Goal: Check status: Check status

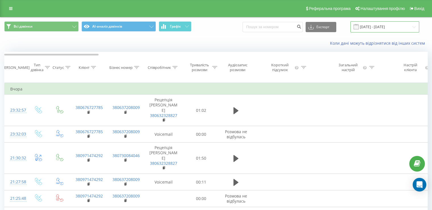
click at [393, 27] on input "[DATE] - [DATE]" at bounding box center [384, 26] width 69 height 11
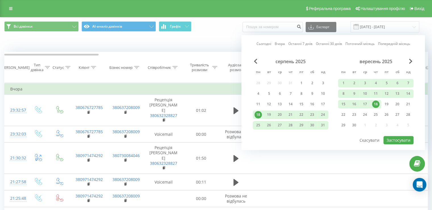
click at [260, 44] on link "Сьогодні" at bounding box center [263, 43] width 15 height 5
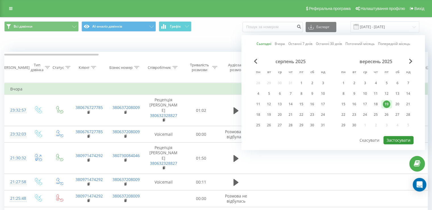
click at [390, 136] on button "Застосувати" at bounding box center [398, 140] width 30 height 8
type input "[DATE] - [DATE]"
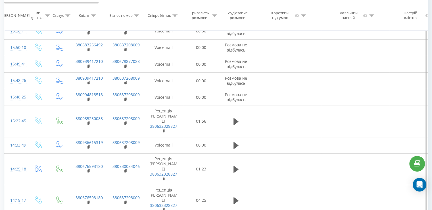
scroll to position [495, 0]
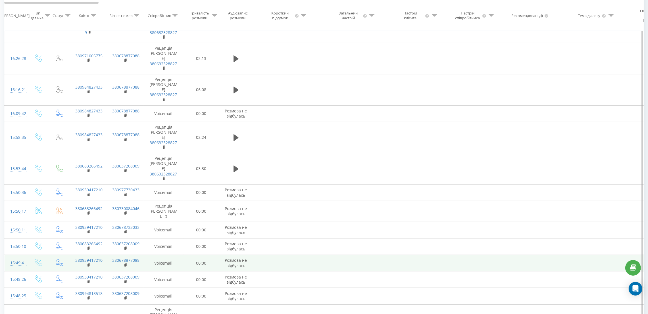
scroll to position [341, 0]
